Goal: Transaction & Acquisition: Book appointment/travel/reservation

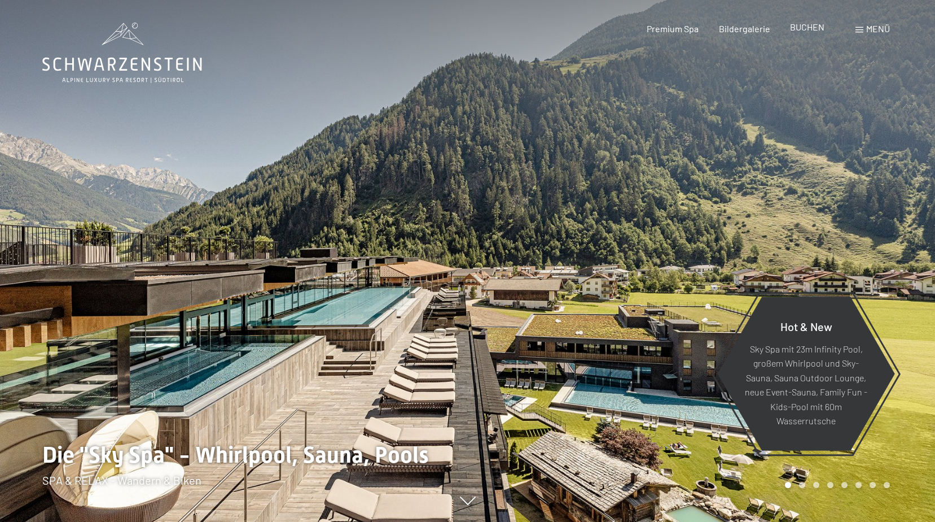
click at [803, 26] on span "BUCHEN" at bounding box center [807, 26] width 34 height 11
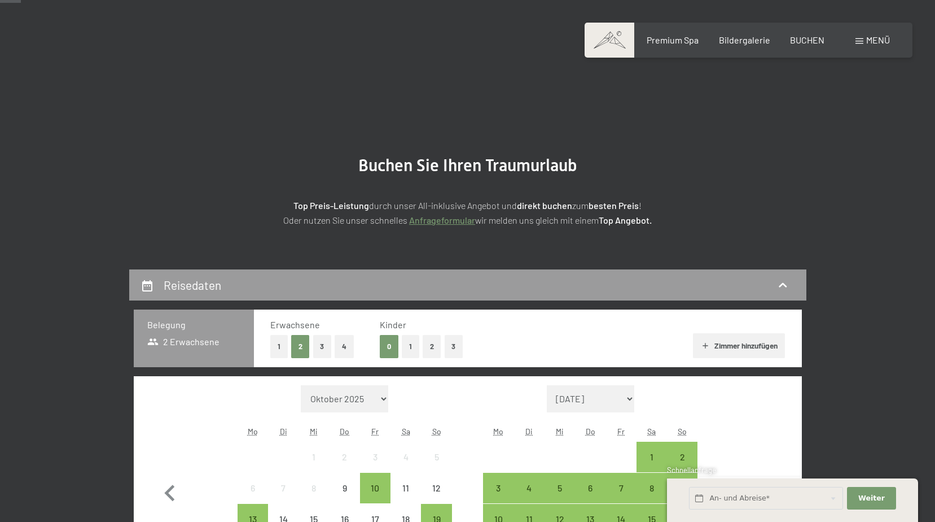
scroll to position [226, 0]
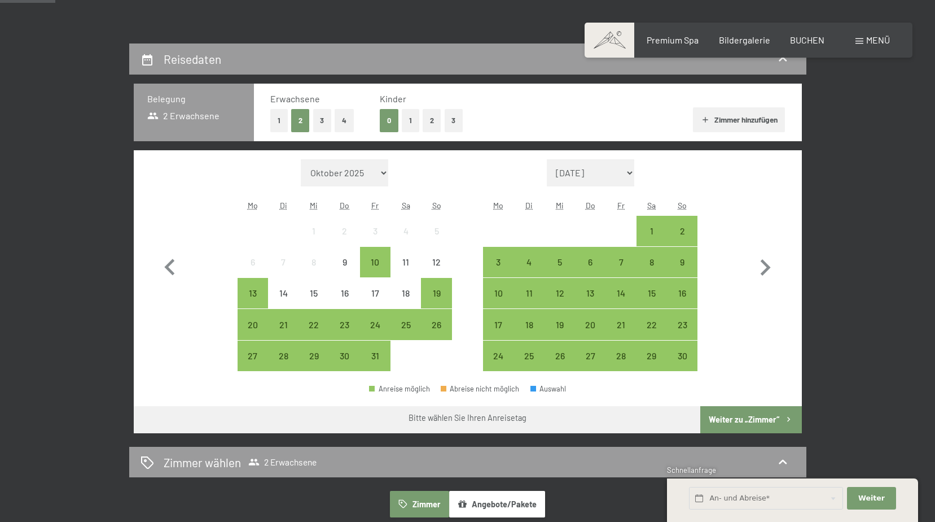
click at [277, 117] on button "1" at bounding box center [278, 120] width 17 height 23
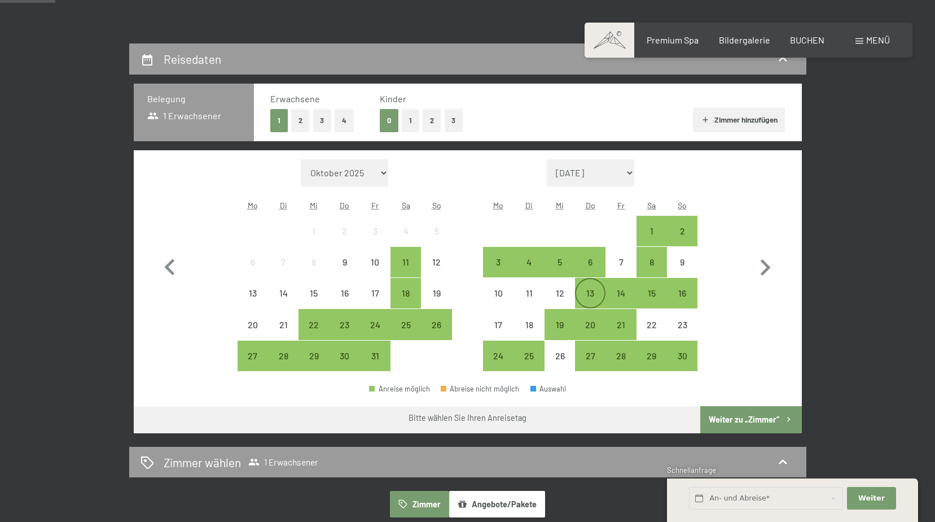
click at [586, 293] on div "13" at bounding box center [590, 302] width 28 height 28
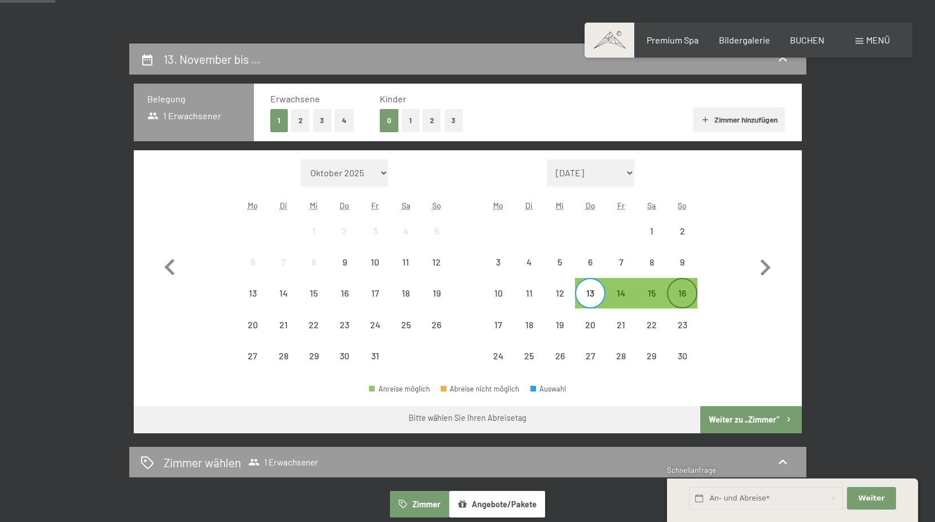
click at [685, 293] on div "16" at bounding box center [682, 302] width 28 height 28
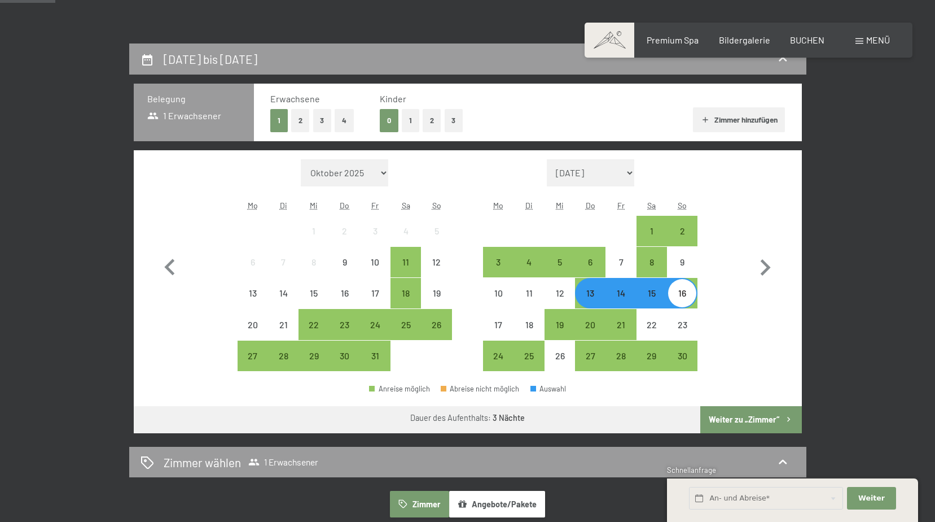
click at [750, 420] on button "Weiter zu „Zimmer“" at bounding box center [750, 419] width 101 height 27
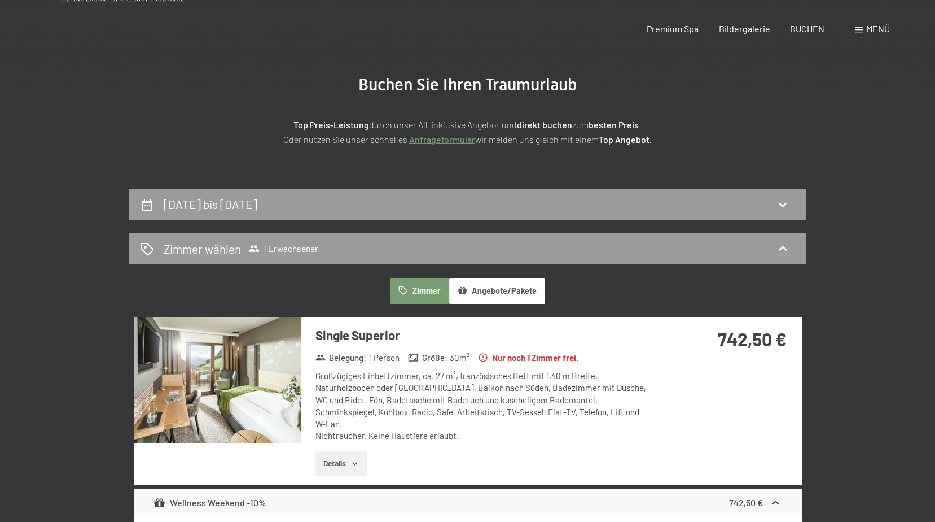
scroll to position [0, 0]
